Goal: Information Seeking & Learning: Learn about a topic

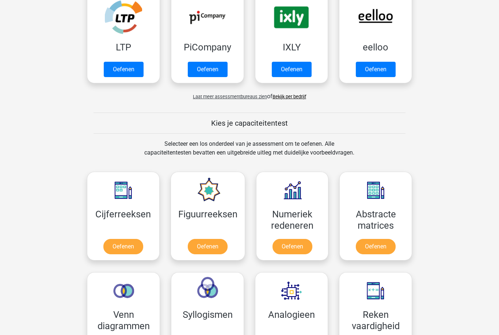
scroll to position [171, 0]
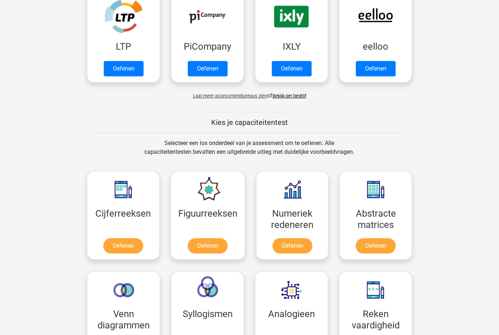
click at [134, 239] on link "Oefenen" at bounding box center [123, 246] width 40 height 15
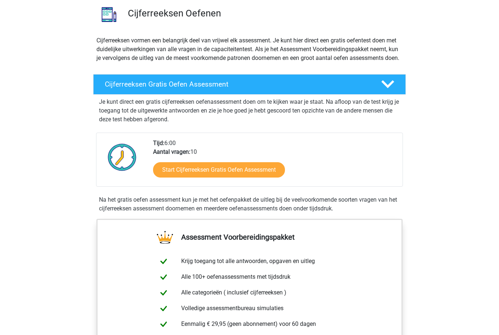
click at [273, 174] on link "Start Cijferreeksen Gratis Oefen Assessment" at bounding box center [219, 170] width 132 height 15
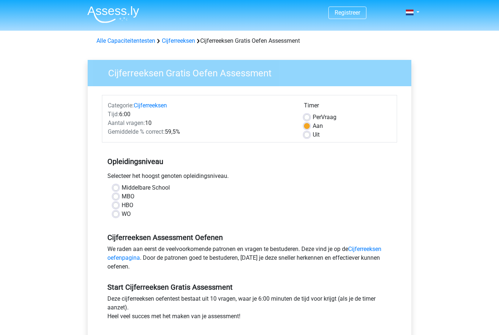
click at [122, 213] on label "WO" at bounding box center [126, 214] width 9 height 9
click at [118, 213] on input "WO" at bounding box center [116, 213] width 6 height 7
radio input "true"
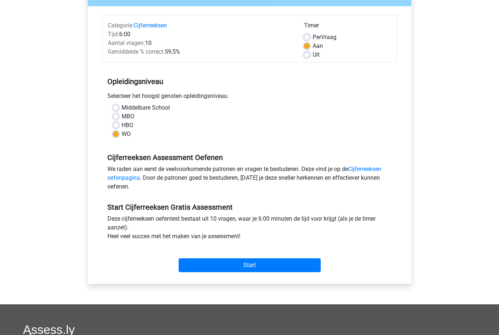
scroll to position [84, 0]
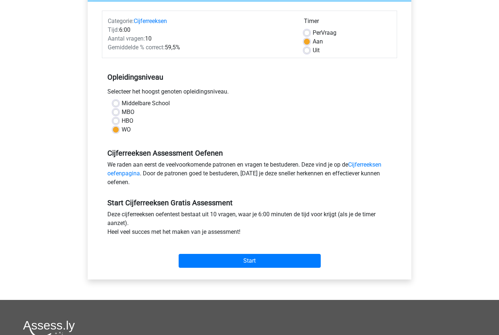
click at [285, 263] on input "Start" at bounding box center [250, 261] width 142 height 14
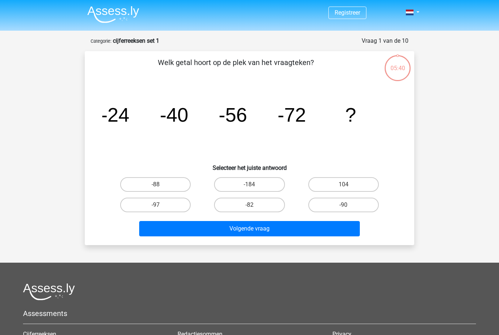
click at [179, 187] on label "-88" at bounding box center [155, 184] width 71 height 15
click at [160, 187] on input "-88" at bounding box center [158, 186] width 5 height 5
radio input "true"
click at [283, 231] on button "Volgende vraag" at bounding box center [249, 228] width 221 height 15
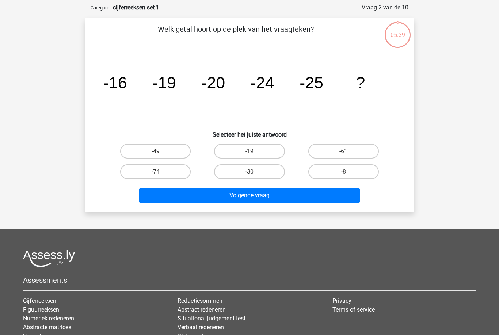
scroll to position [37, 0]
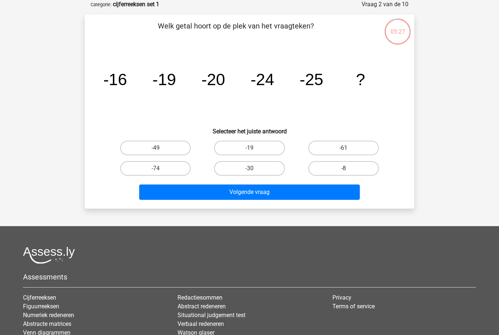
click at [268, 170] on label "-30" at bounding box center [249, 168] width 71 height 15
click at [254, 170] on input "-30" at bounding box center [251, 170] width 5 height 5
radio input "true"
click at [293, 195] on button "Volgende vraag" at bounding box center [249, 191] width 221 height 15
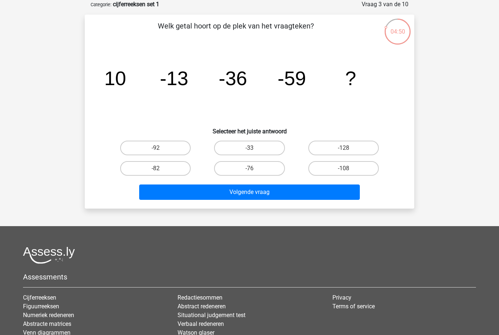
click at [174, 174] on label "-82" at bounding box center [155, 168] width 71 height 15
click at [160, 173] on input "-82" at bounding box center [158, 170] width 5 height 5
radio input "true"
click at [255, 191] on button "Volgende vraag" at bounding box center [249, 191] width 221 height 15
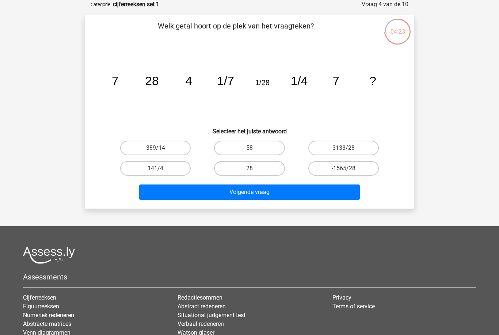
click at [267, 168] on label "28" at bounding box center [249, 168] width 71 height 15
click at [254, 168] on input "28" at bounding box center [251, 170] width 5 height 5
radio input "true"
click at [293, 195] on button "Volgende vraag" at bounding box center [249, 191] width 221 height 15
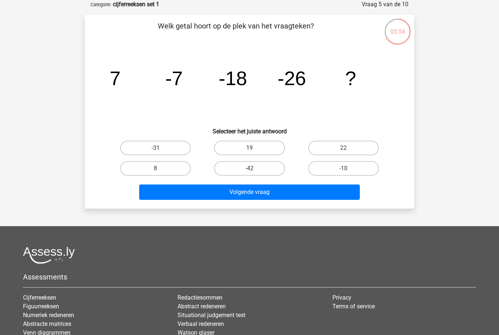
click at [174, 148] on label "-31" at bounding box center [155, 148] width 71 height 15
click at [160, 148] on input "-31" at bounding box center [158, 150] width 5 height 5
radio input "true"
click at [292, 192] on button "Volgende vraag" at bounding box center [249, 191] width 221 height 15
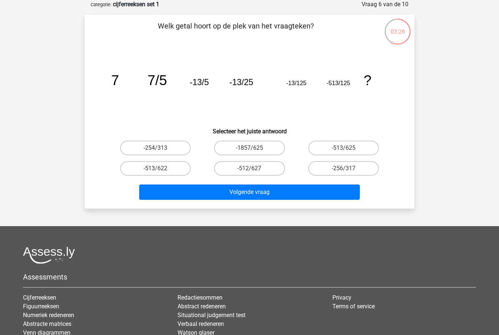
click at [353, 147] on label "-513/625" at bounding box center [343, 148] width 71 height 15
click at [348, 148] on input "-513/625" at bounding box center [345, 150] width 5 height 5
radio input "true"
click at [314, 194] on button "Volgende vraag" at bounding box center [249, 191] width 221 height 15
click at [354, 149] on label "-11/4" at bounding box center [343, 148] width 71 height 15
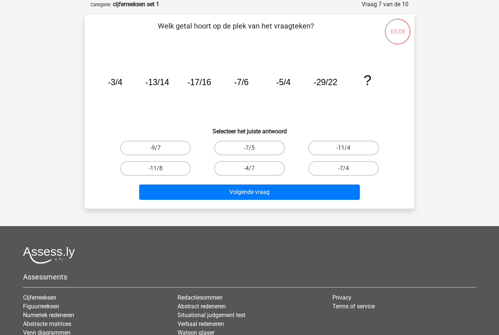
click at [348, 149] on input "-11/4" at bounding box center [345, 150] width 5 height 5
radio input "true"
click at [308, 196] on button "Volgende vraag" at bounding box center [249, 191] width 221 height 15
click at [178, 168] on label "-388" at bounding box center [155, 168] width 71 height 15
click at [160, 168] on input "-388" at bounding box center [158, 170] width 5 height 5
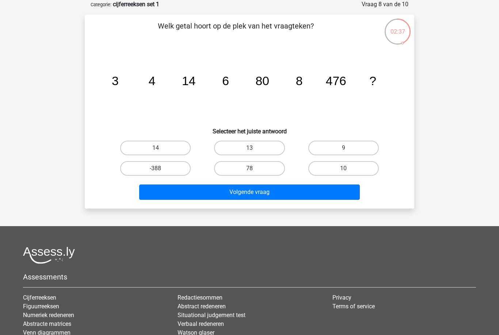
radio input "true"
click at [291, 191] on button "Volgende vraag" at bounding box center [249, 191] width 221 height 15
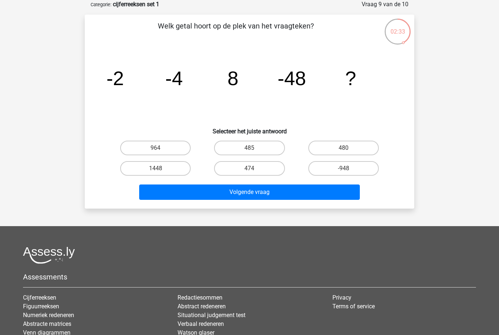
click at [356, 151] on label "480" at bounding box center [343, 148] width 71 height 15
click at [348, 151] on input "480" at bounding box center [345, 150] width 5 height 5
radio input "true"
click at [331, 195] on button "Volgende vraag" at bounding box center [249, 191] width 221 height 15
click at [176, 150] on label "349" at bounding box center [155, 148] width 71 height 15
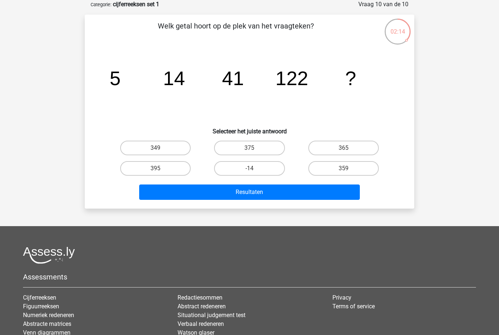
click at [160, 150] on input "349" at bounding box center [158, 150] width 5 height 5
radio input "true"
click at [288, 195] on button "Resultaten" at bounding box center [249, 191] width 221 height 15
